Goal: Task Accomplishment & Management: Manage account settings

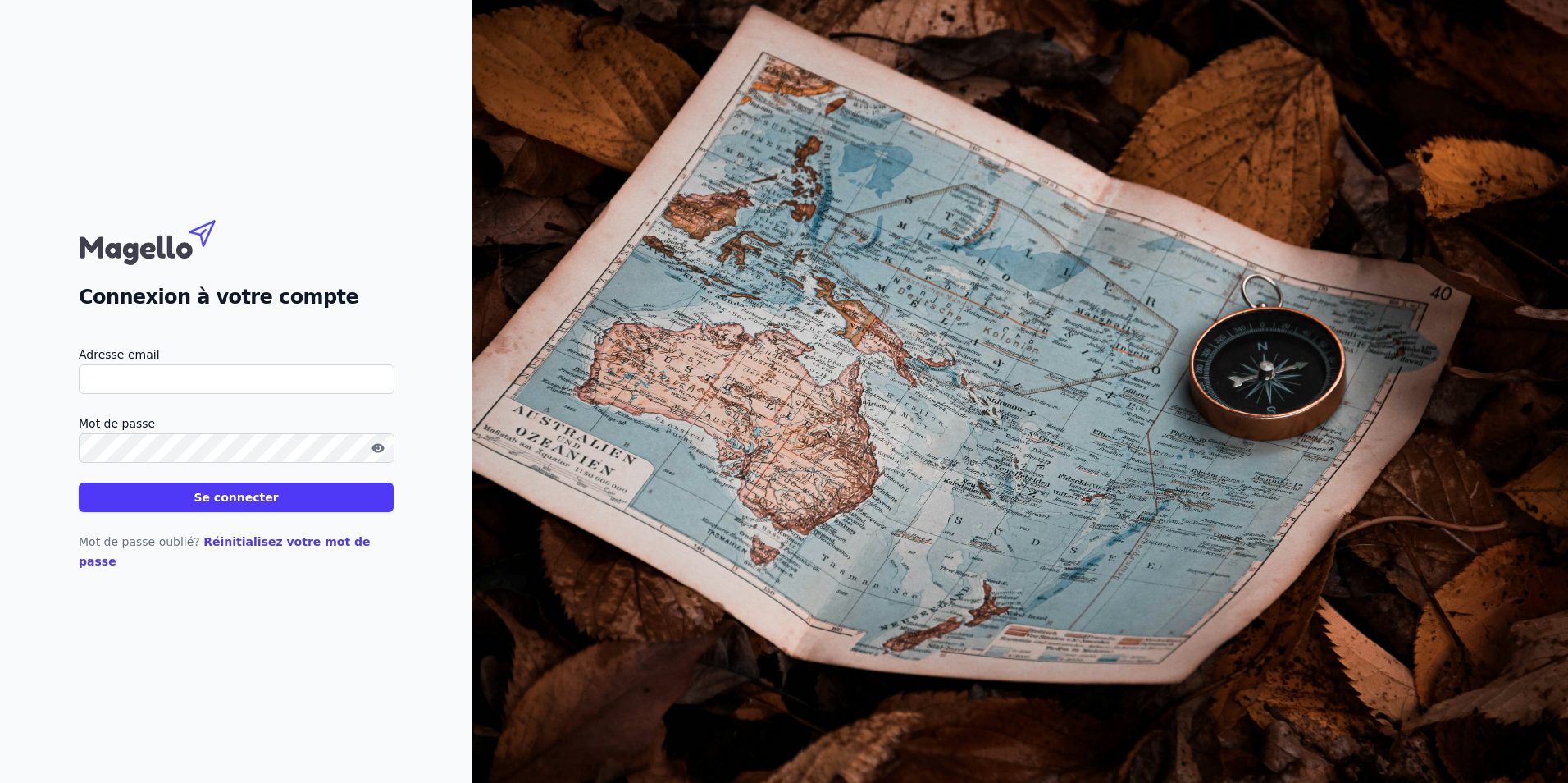
type input "[EMAIL_ADDRESS][DOMAIN_NAME]"
click at [301, 511] on button "Se connecter" at bounding box center [236, 497] width 315 height 29
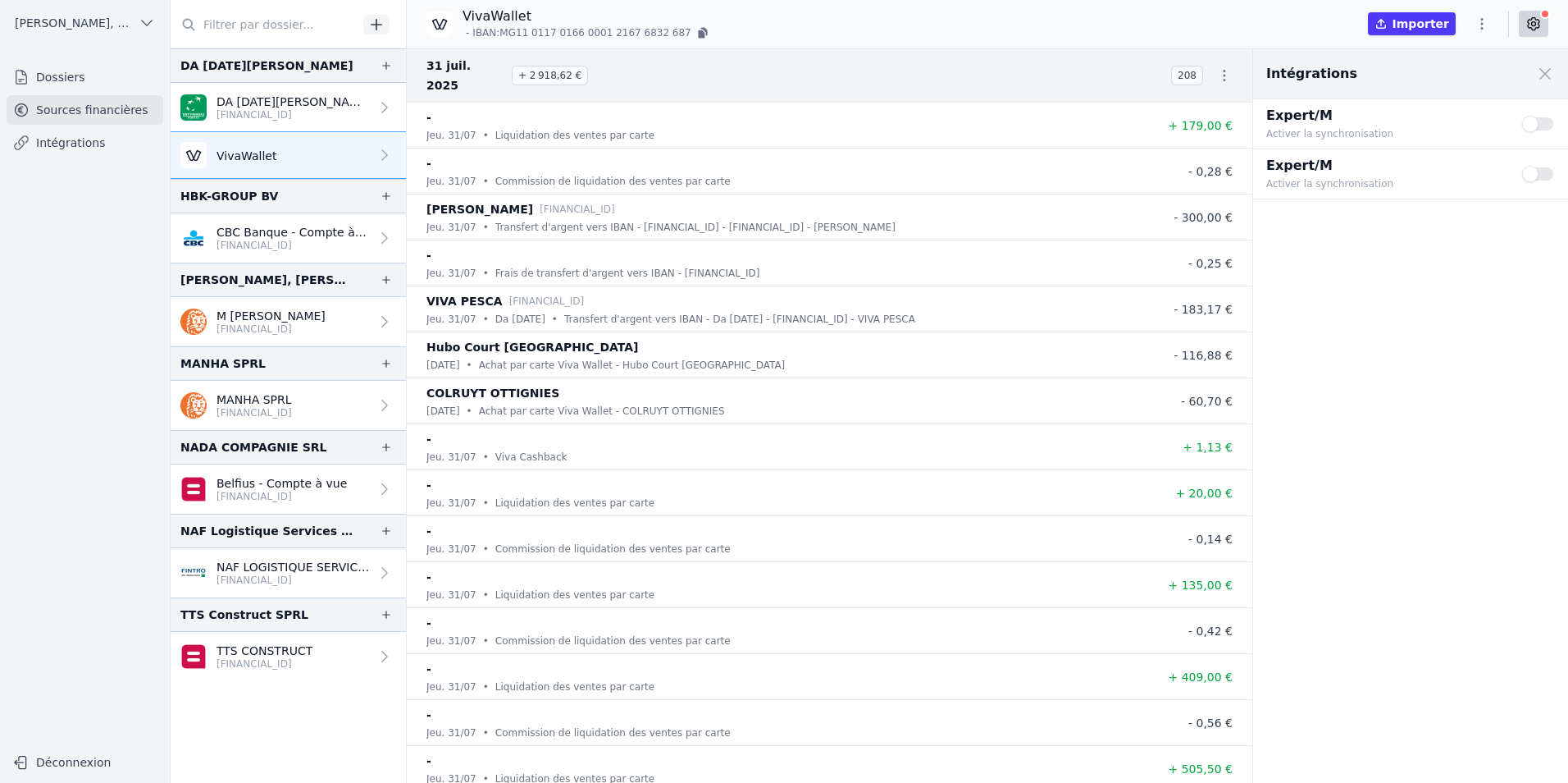
click at [352, 151] on link "VivaWallet" at bounding box center [288, 155] width 235 height 47
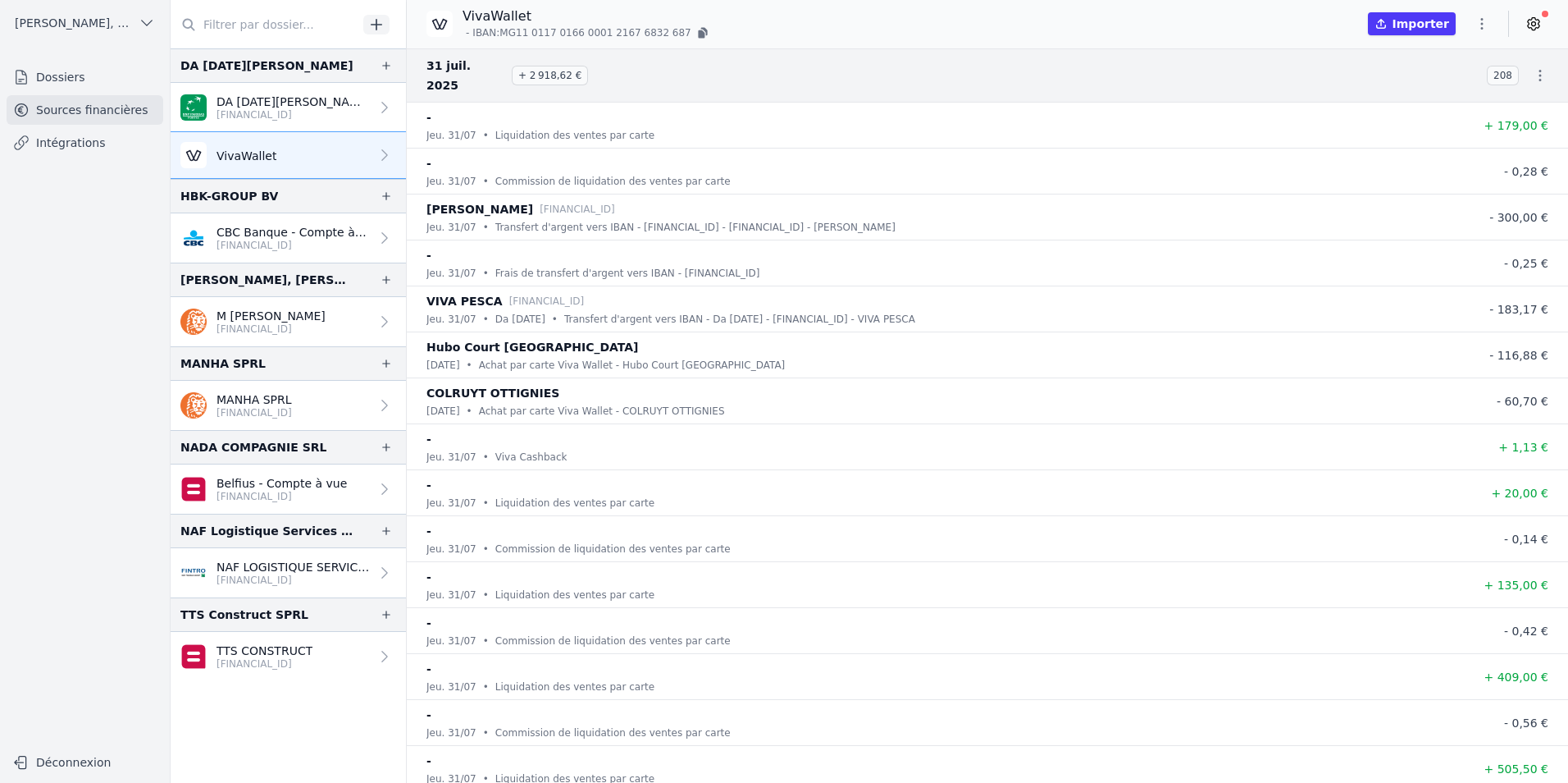
click at [1479, 21] on icon "button" at bounding box center [1482, 23] width 16 height 16
click at [1455, 79] on button "Exporter" at bounding box center [1442, 89] width 118 height 30
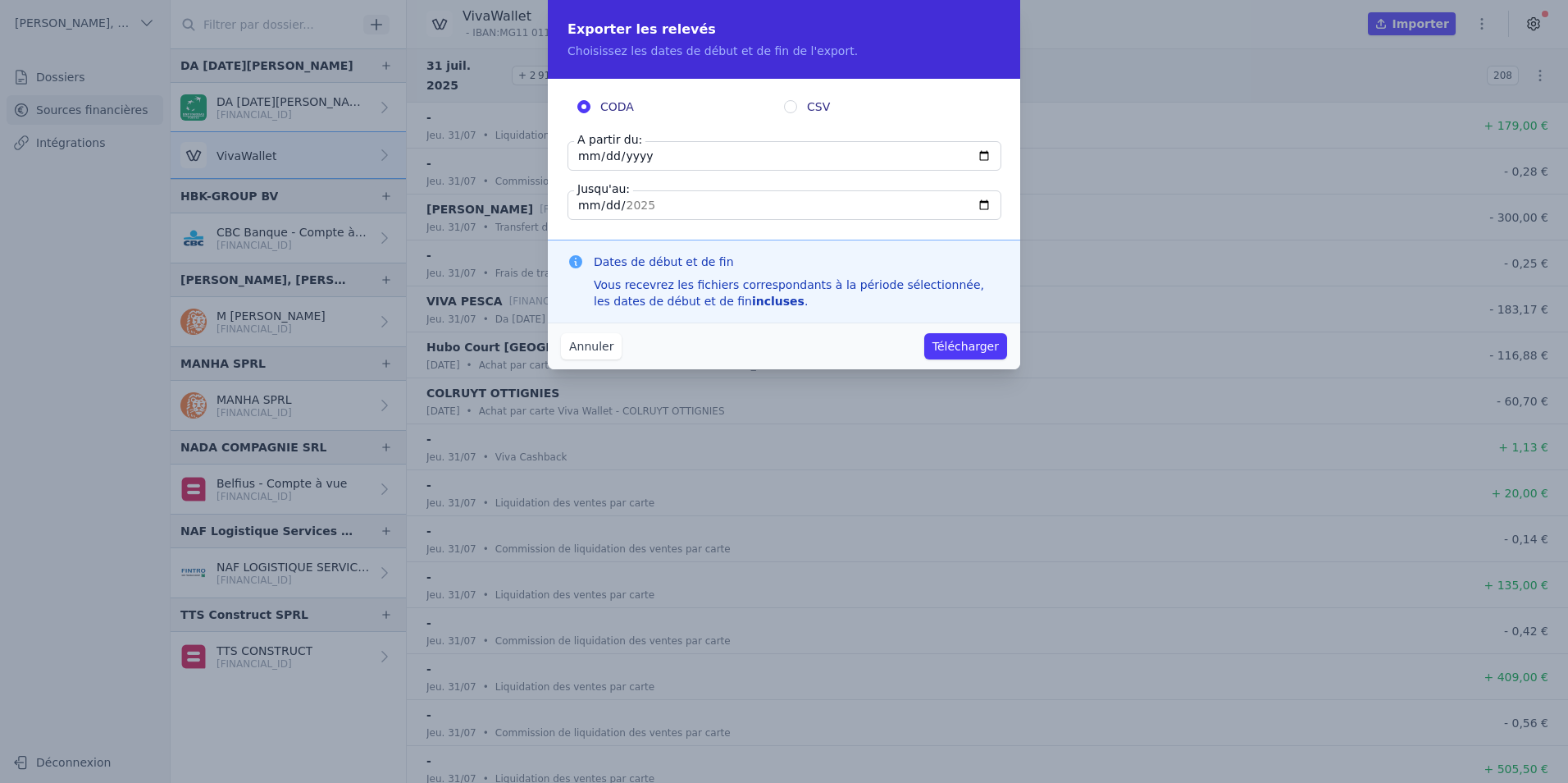
click at [598, 157] on input "[DATE]" at bounding box center [784, 156] width 434 height 29
click at [585, 154] on input "[DATE]" at bounding box center [784, 156] width 434 height 29
type input "[DATE]"
click at [925, 333] on button "Télécharger" at bounding box center [966, 346] width 83 height 26
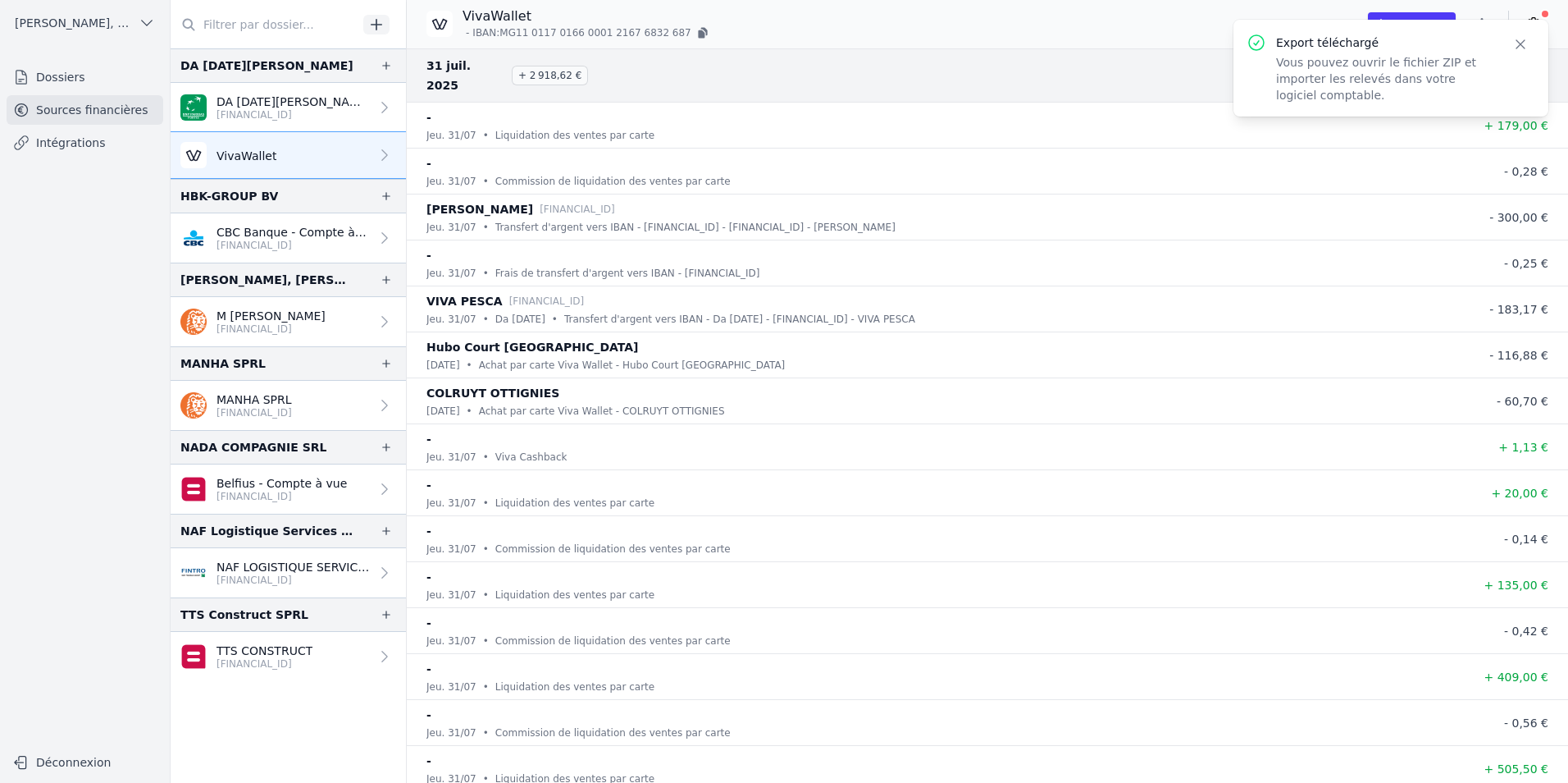
click at [1367, 71] on p "Vous pouvez ouvrir le fichier ZIP et importer les relevés dans votre logiciel c…" at bounding box center [1384, 78] width 216 height 49
click at [1522, 43] on icon "button" at bounding box center [1521, 45] width 9 height 9
click at [1542, 27] on link at bounding box center [1534, 23] width 29 height 26
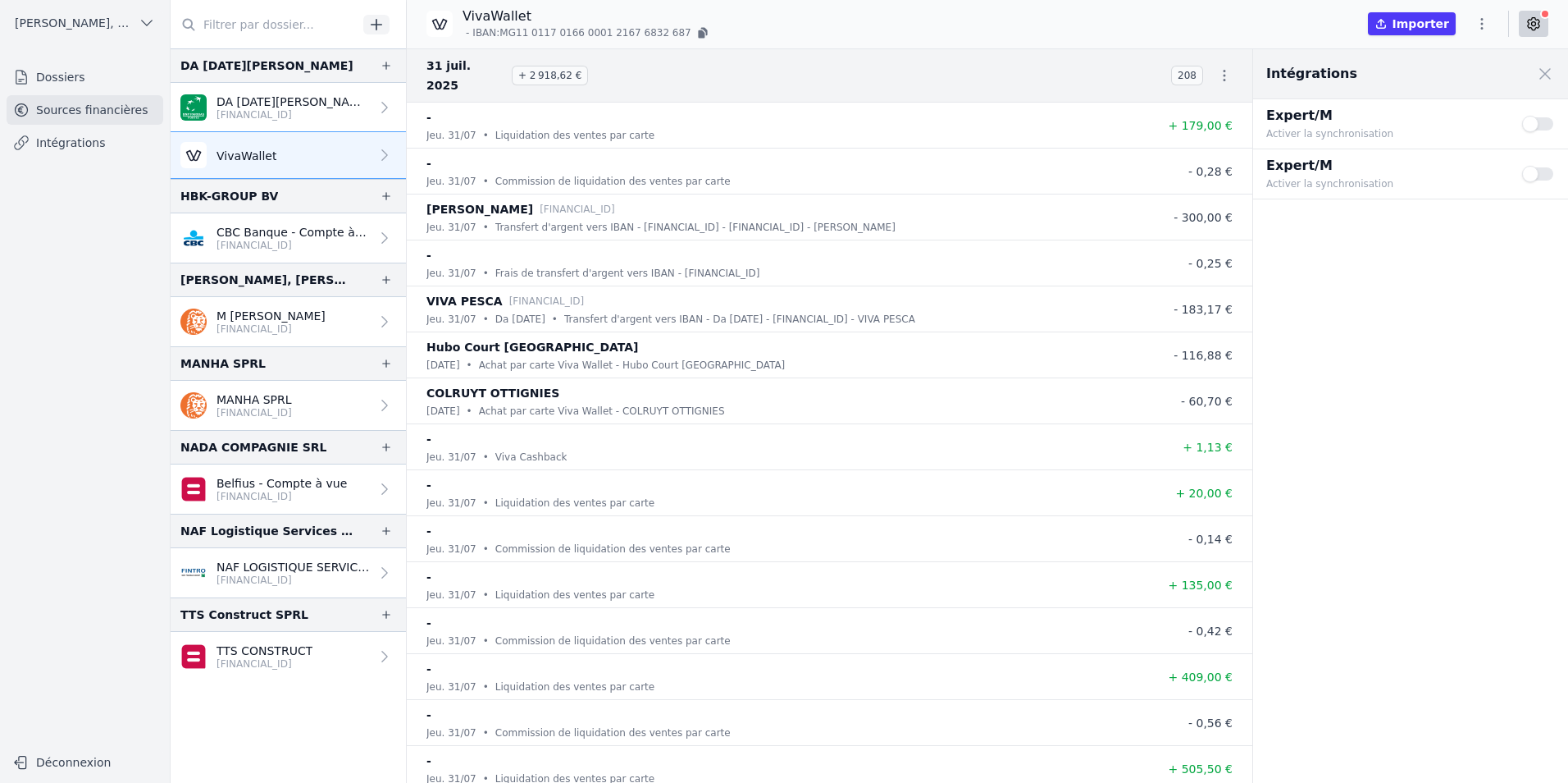
click at [1533, 123] on button "Use setting" at bounding box center [1539, 123] width 33 height 16
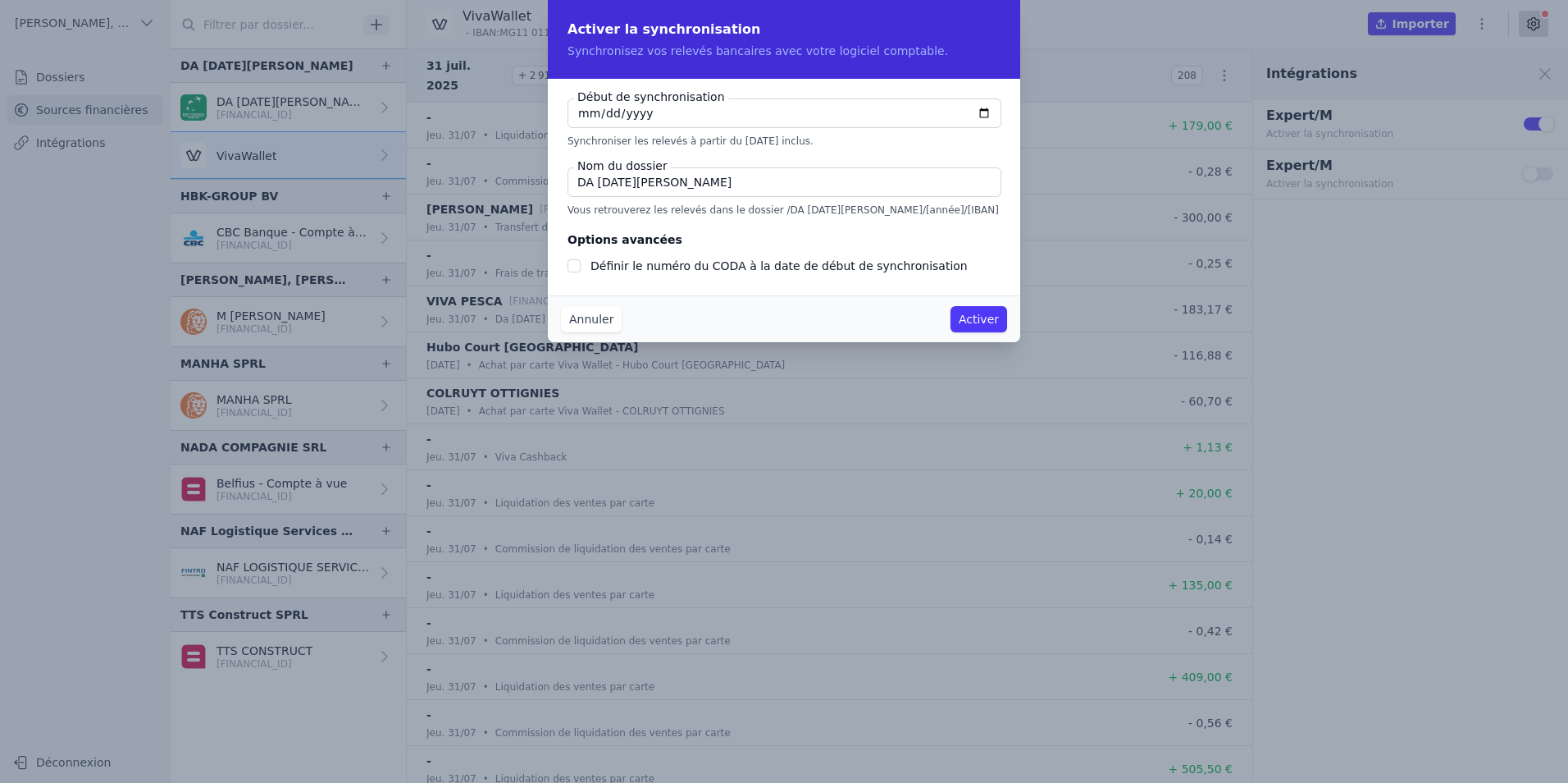
type input "[DATE]"
checkbox input "false"
type input "[DATE]"
click at [580, 263] on input "Définir le numéro du CODA à la date de début de synchronisation" at bounding box center [573, 265] width 13 height 13
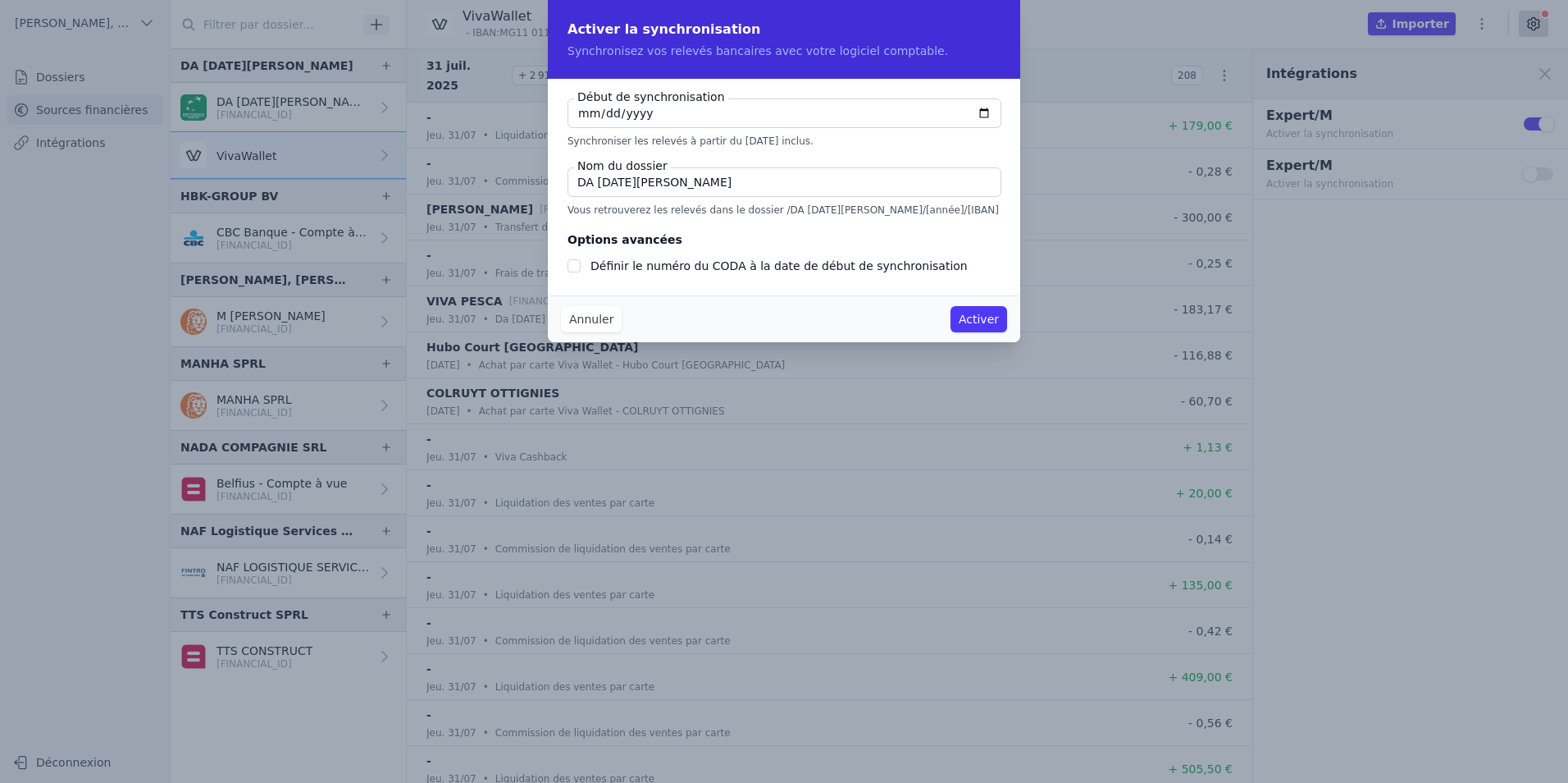
checkbox input "true"
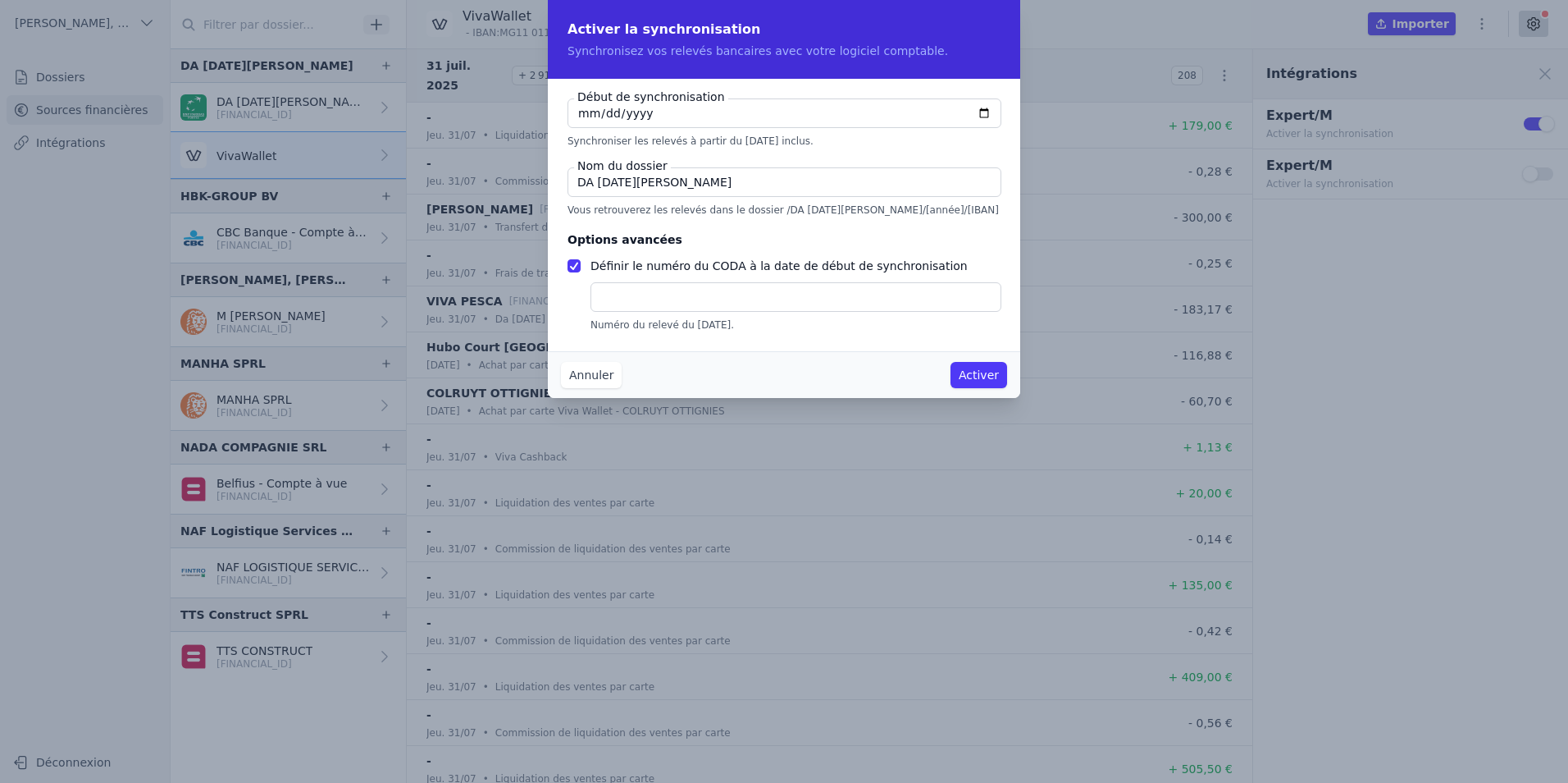
click at [664, 295] on input "text" at bounding box center [796, 297] width 411 height 29
click at [800, 338] on div "Début de synchronisation [DATE] Synchroniser les relevés à partir du [DATE] inc…" at bounding box center [784, 214] width 473 height 272
click at [670, 299] on input "14022025" at bounding box center [796, 297] width 411 height 29
type input "41"
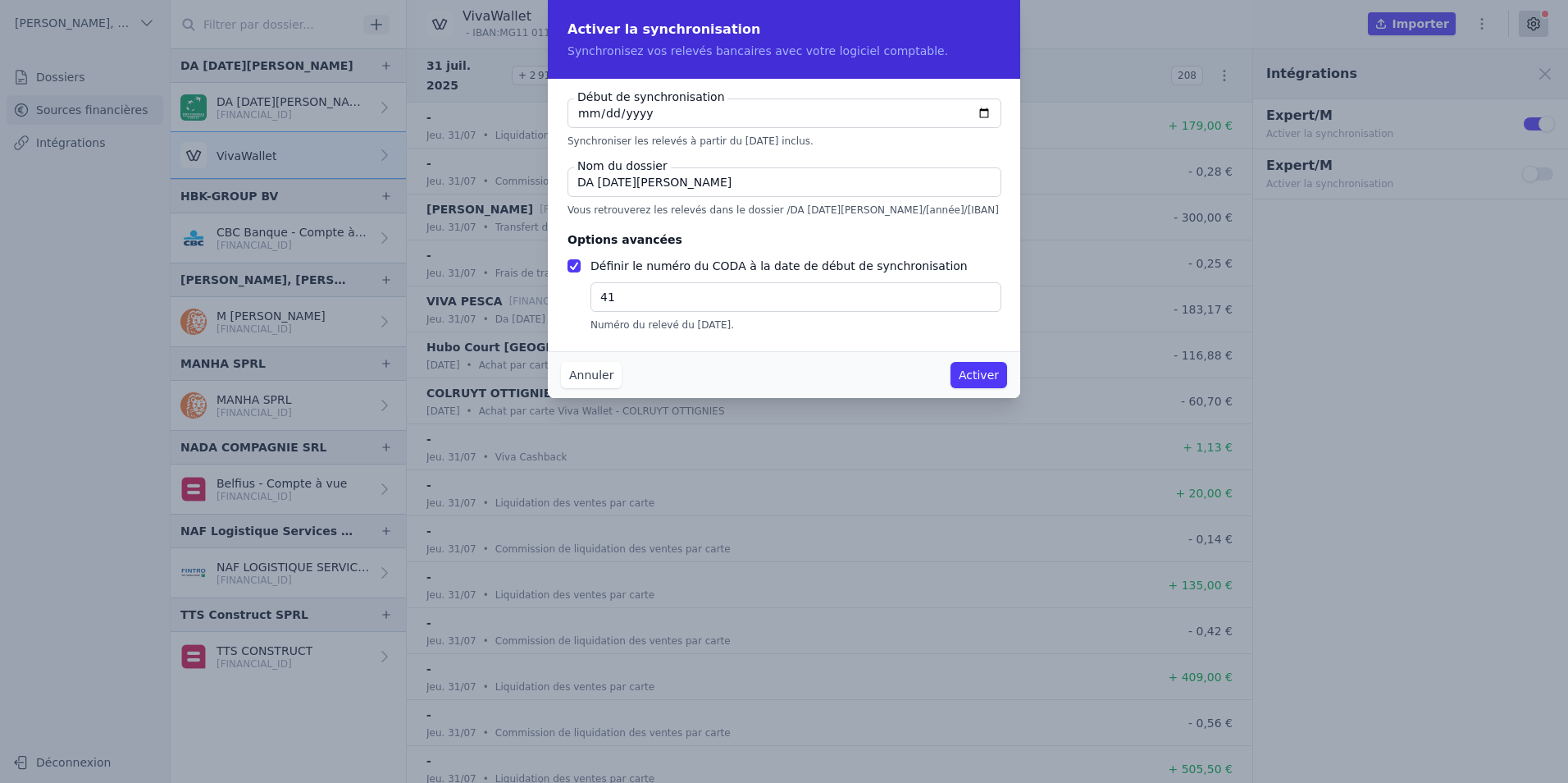
click at [799, 339] on div "Début de synchronisation [DATE] Synchroniser les relevés à partir du [DATE] inc…" at bounding box center [784, 214] width 473 height 272
click at [969, 370] on button "Activer" at bounding box center [979, 375] width 57 height 26
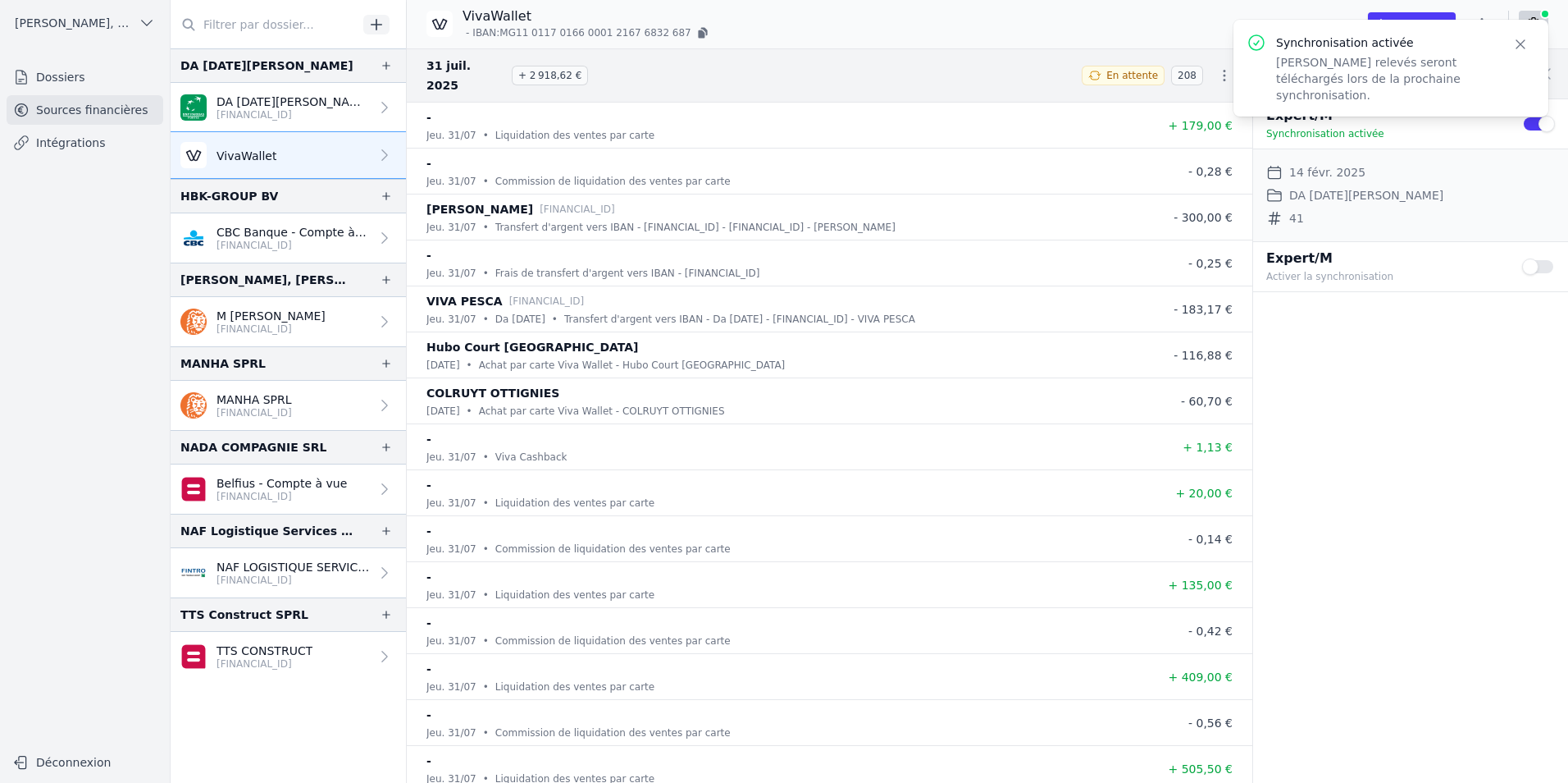
click at [1555, 270] on div "Expert/M Activer la synchronisation Use setting" at bounding box center [1411, 266] width 315 height 49
click at [1544, 268] on button "Use setting" at bounding box center [1539, 266] width 33 height 16
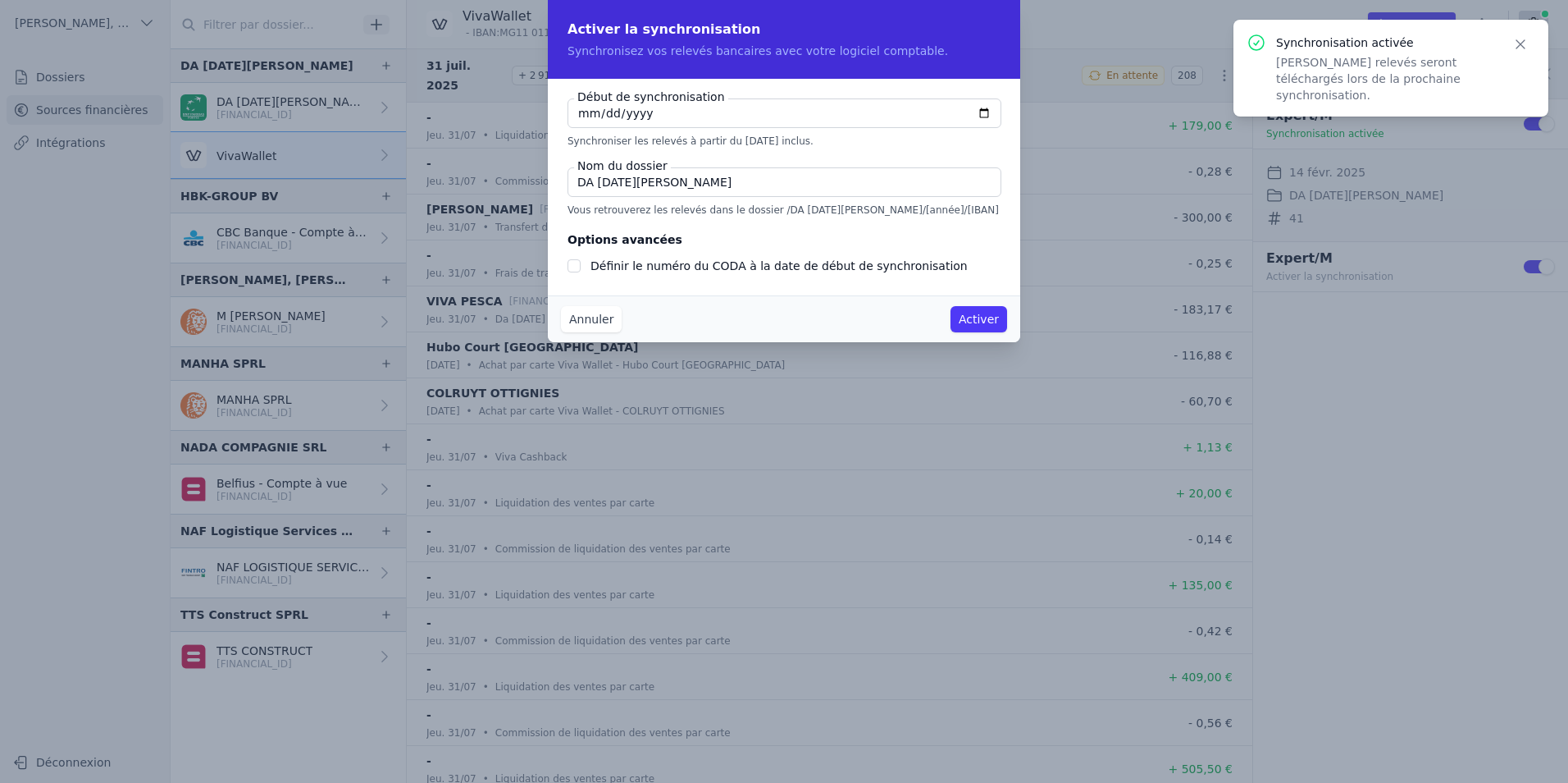
type input "[DATE]"
checkbox input "false"
type input "[DATE]"
click at [577, 263] on input "Définir le numéro du CODA à la date de début de synchronisation" at bounding box center [573, 265] width 13 height 13
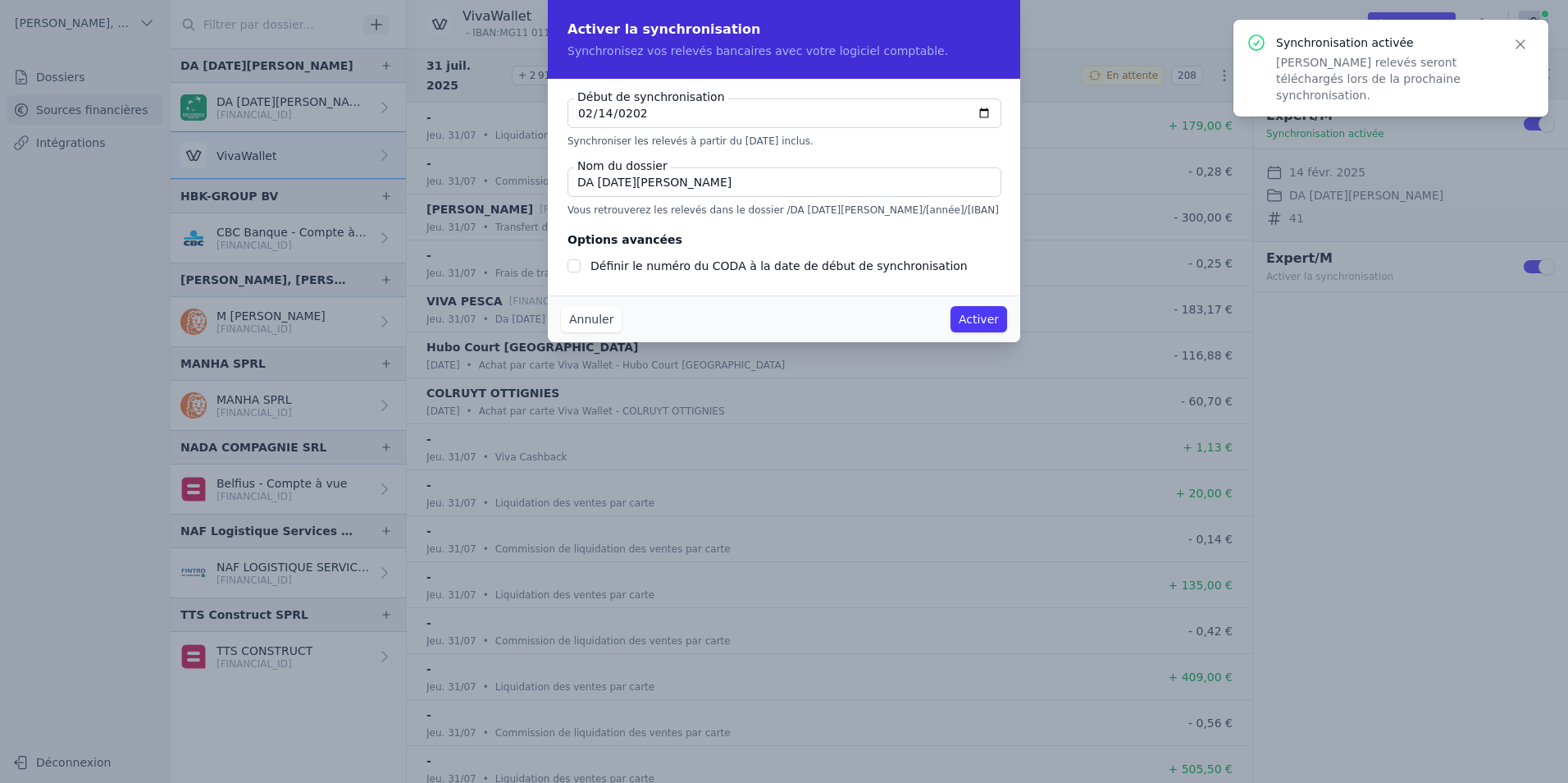
checkbox input "true"
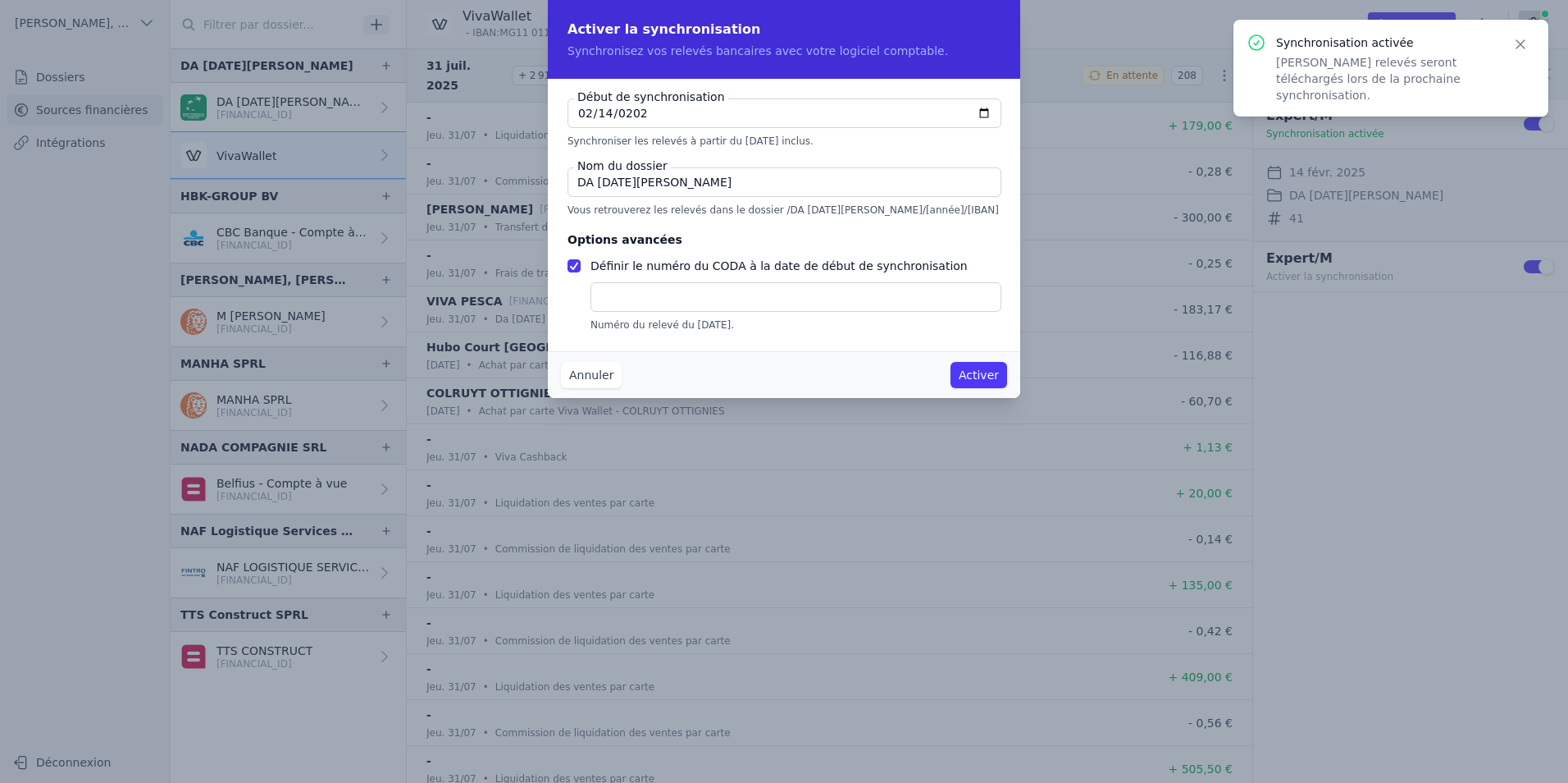
click at [618, 295] on input "text" at bounding box center [796, 297] width 411 height 29
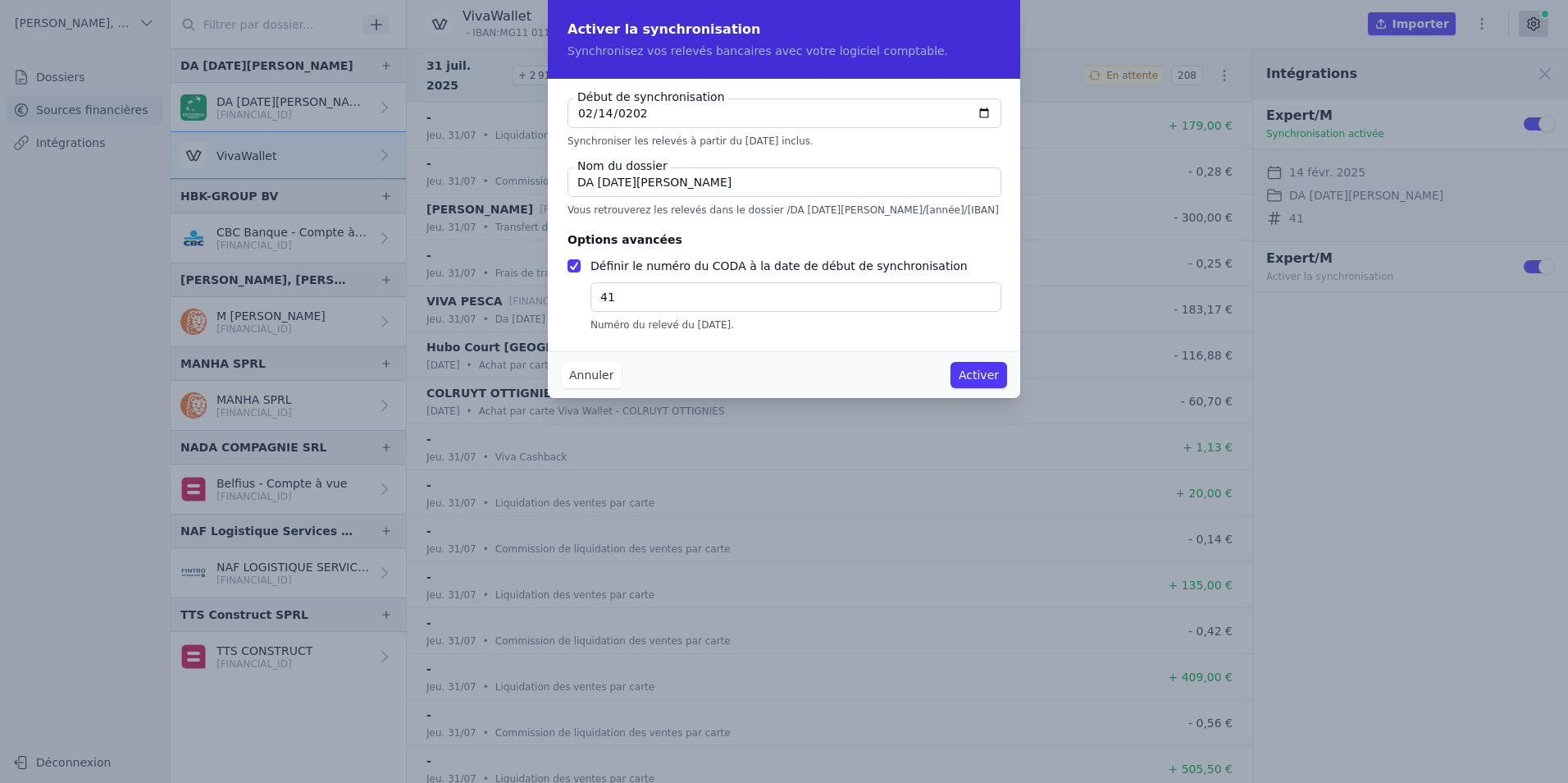
type input "41"
click at [985, 376] on button "Activer" at bounding box center [979, 375] width 57 height 26
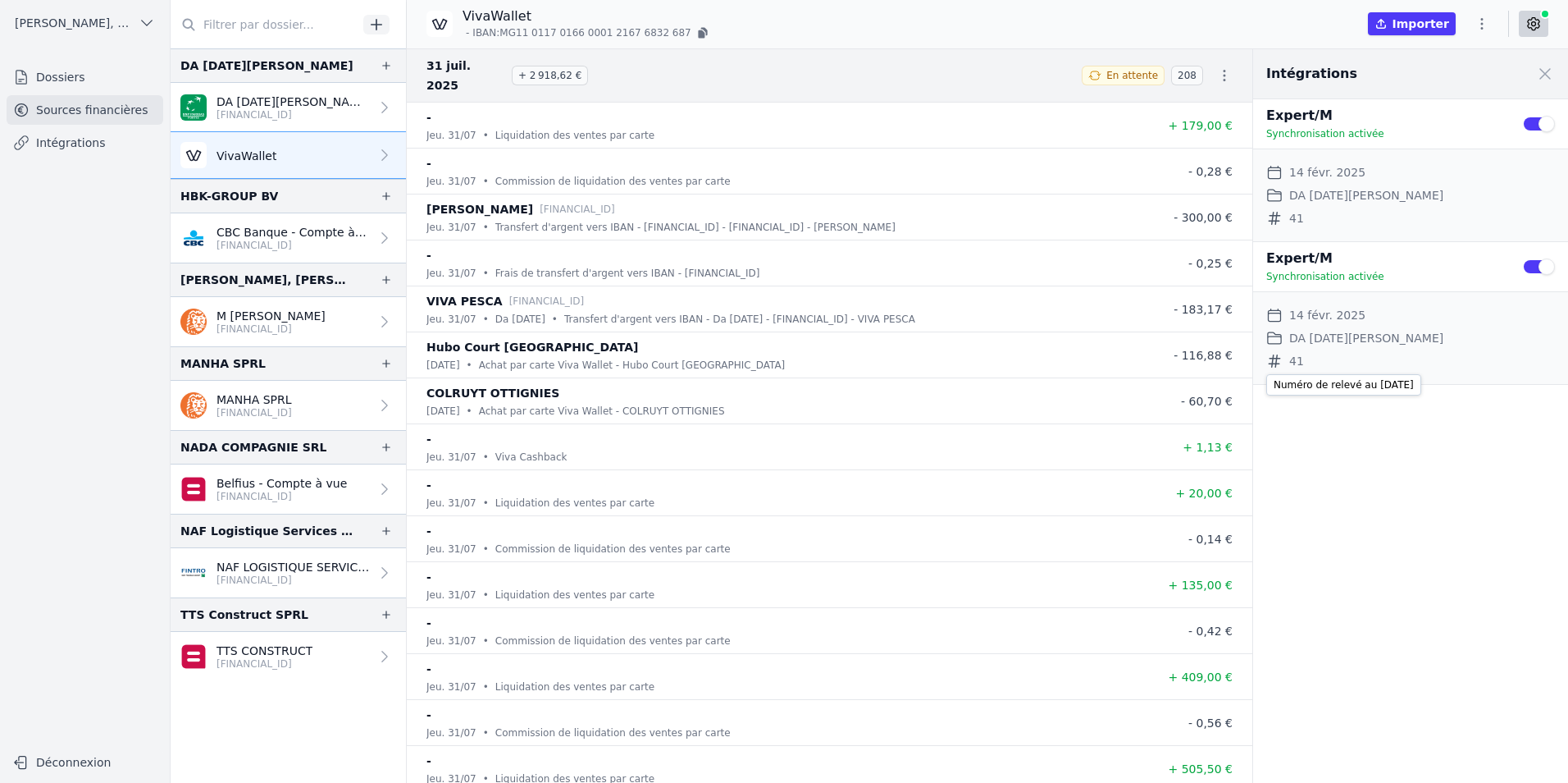
click at [1278, 359] on icon at bounding box center [1274, 361] width 16 height 16
click at [1286, 343] on div "Dossier DA [DATE] SNC" at bounding box center [1355, 338] width 177 height 20
click at [1278, 314] on icon at bounding box center [1275, 315] width 12 height 12
click at [1275, 339] on icon at bounding box center [1274, 338] width 16 height 16
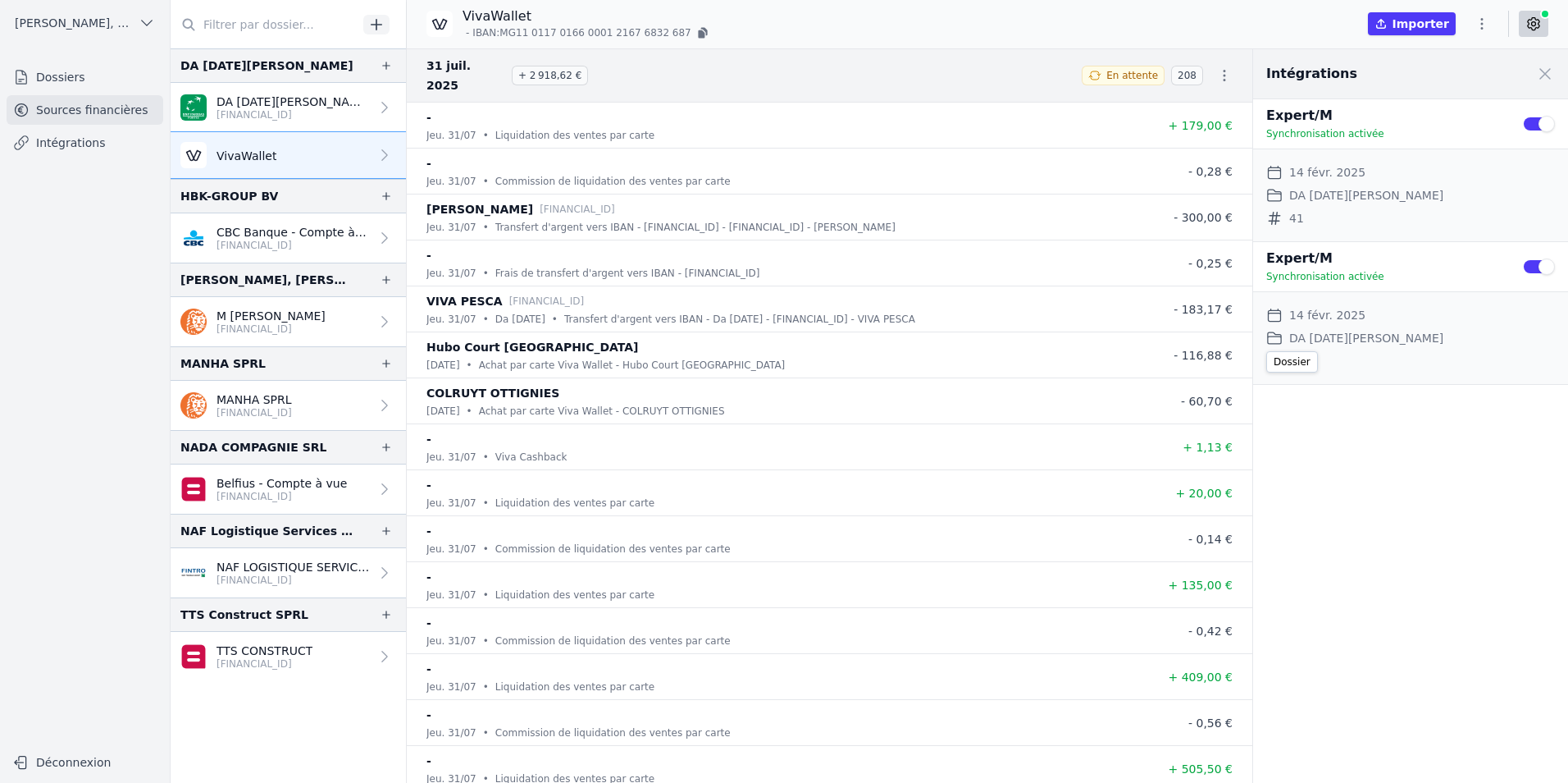
click at [1275, 339] on icon at bounding box center [1274, 338] width 16 height 16
